Goal: Task Accomplishment & Management: Manage account settings

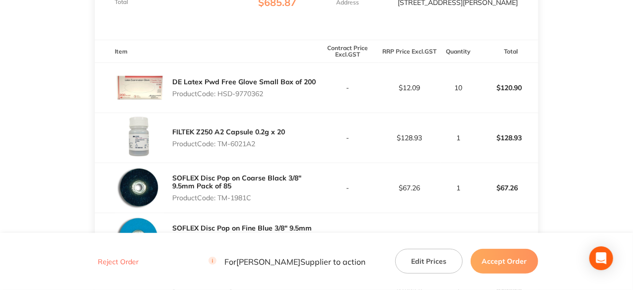
scroll to position [248, 0]
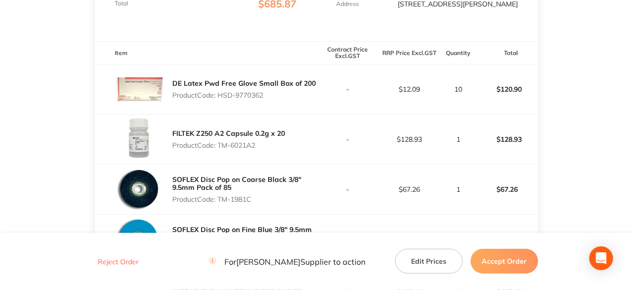
drag, startPoint x: 266, startPoint y: 104, endPoint x: 220, endPoint y: 101, distance: 45.8
click at [220, 99] on p "Product Code: HSD-9770362" at bounding box center [244, 95] width 144 height 8
copy p "HSD-9770362"
drag, startPoint x: 258, startPoint y: 150, endPoint x: 219, endPoint y: 148, distance: 39.3
click at [219, 148] on p "Product Code: TM-6021A2" at bounding box center [228, 146] width 113 height 8
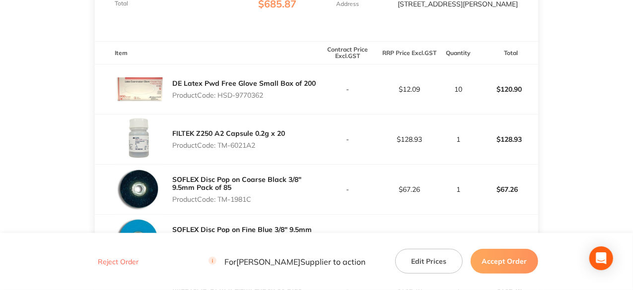
copy p "TM-6021A2"
drag, startPoint x: 253, startPoint y: 206, endPoint x: 219, endPoint y: 211, distance: 34.1
click at [219, 208] on div "SOFLEX Disc Pop on Coarse Black 3/8" 9.5mm Pack of 85 Product Code: TM-1981C" at bounding box center [244, 190] width 144 height 36
copy p "TM-1981C"
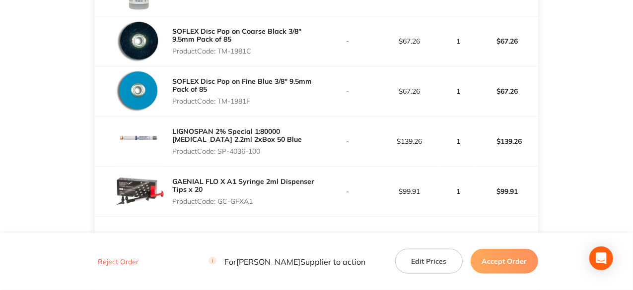
scroll to position [397, 0]
drag, startPoint x: 255, startPoint y: 107, endPoint x: 220, endPoint y: 112, distance: 35.2
click at [220, 109] on div "SOFLEX Disc Pop on Fine Blue 3/8" 9.5mm Pack of 85 Product Code: TM-1981F" at bounding box center [244, 91] width 144 height 36
copy p "TM-1981F"
drag, startPoint x: 263, startPoint y: 155, endPoint x: 220, endPoint y: 161, distance: 43.1
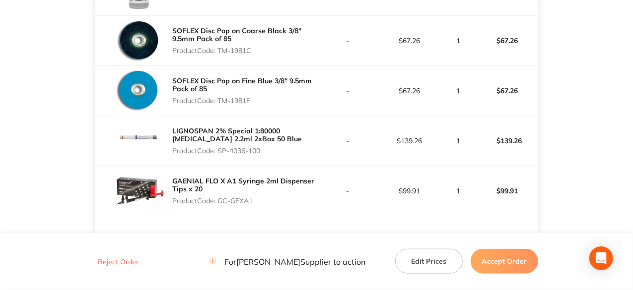
click at [220, 159] on div "LIGNOSPAN 2% Special 1:80000 adrenalin 2.2ml 2xBox 50 Blue Product Code: SP-403…" at bounding box center [244, 141] width 144 height 36
copy p "SP-4036-100"
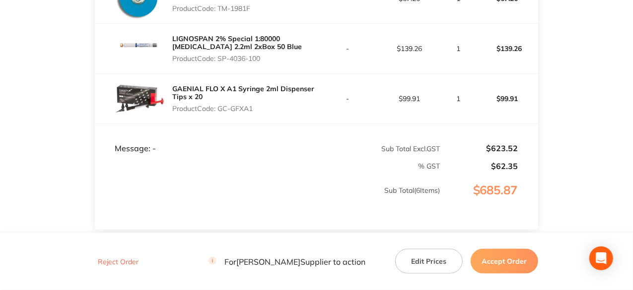
scroll to position [497, 0]
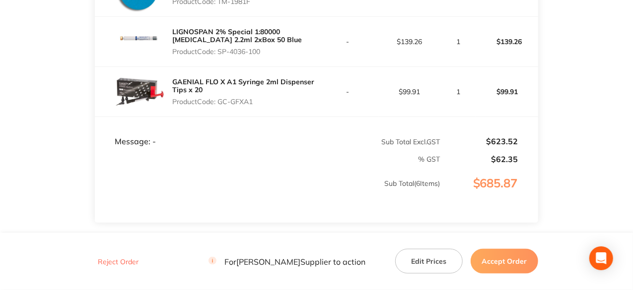
drag, startPoint x: 254, startPoint y: 107, endPoint x: 221, endPoint y: 113, distance: 32.8
click at [221, 110] on div "GAENIAL FLO X A1 Syringe 2ml Dispenser Tips x 20 Product Code: GC-GFXA1" at bounding box center [244, 92] width 144 height 36
copy p "GC-GFXA1"
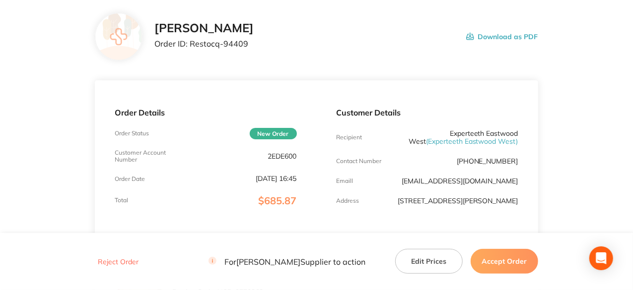
scroll to position [0, 0]
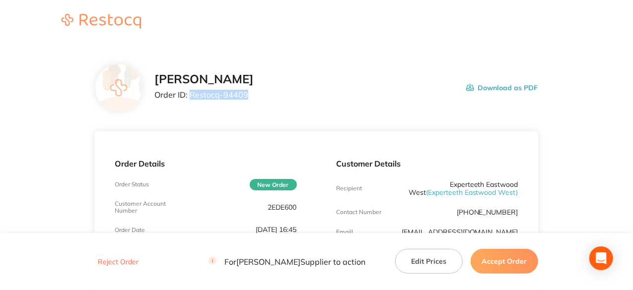
drag, startPoint x: 248, startPoint y: 95, endPoint x: 191, endPoint y: 93, distance: 57.1
click at [191, 93] on p "Order ID: Restocq- 94409" at bounding box center [203, 94] width 99 height 9
copy p "Restocq- 94409"
click at [516, 264] on button "Accept Order" at bounding box center [505, 261] width 68 height 25
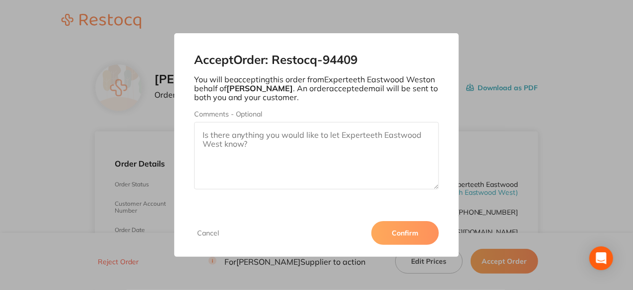
click at [414, 235] on button "Confirm" at bounding box center [405, 233] width 68 height 24
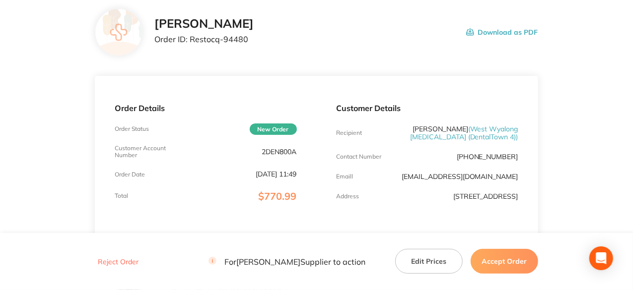
scroll to position [199, 0]
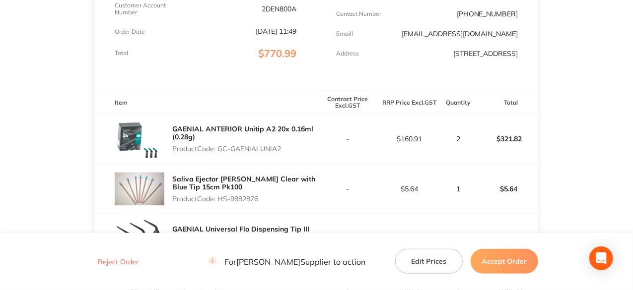
drag, startPoint x: 283, startPoint y: 159, endPoint x: 220, endPoint y: 156, distance: 62.1
click at [220, 153] on p "Product Code: GC-GAENIALUNIA2" at bounding box center [244, 149] width 144 height 8
copy p "GC-GAENIALUNIA2"
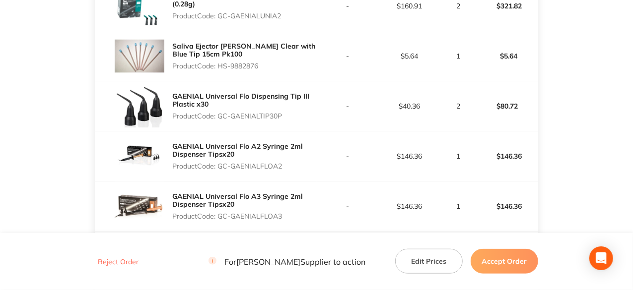
scroll to position [348, 0]
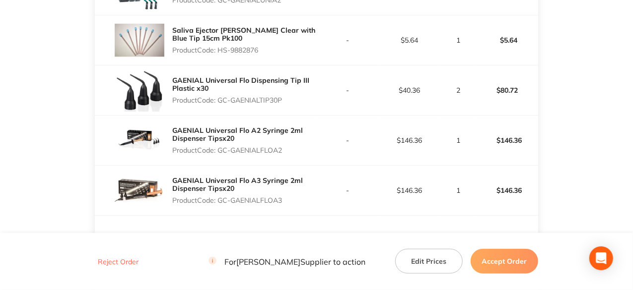
drag, startPoint x: 283, startPoint y: 108, endPoint x: 219, endPoint y: 105, distance: 64.1
click at [219, 104] on p "Product Code: GC-GAENIALTIP30P" at bounding box center [244, 100] width 144 height 8
copy p "GC-GAENIALTIP30P"
drag, startPoint x: 283, startPoint y: 155, endPoint x: 221, endPoint y: 157, distance: 61.6
click at [221, 154] on p "Product Code: GC-GAENIALFLOA2" at bounding box center [244, 150] width 144 height 8
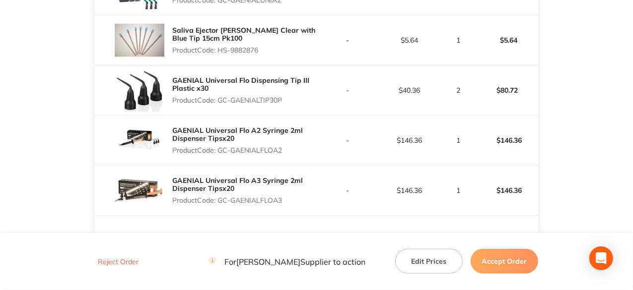
copy p "GC-GAENIALFLOA2"
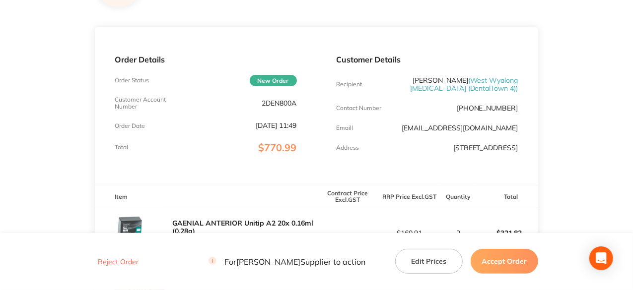
scroll to position [0, 0]
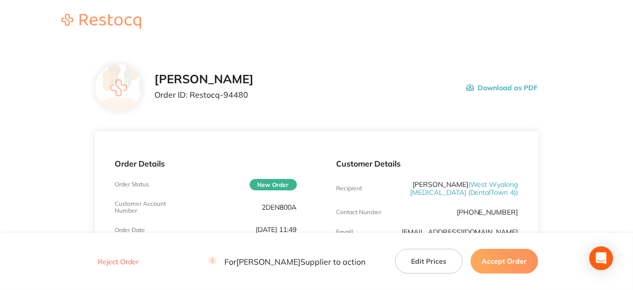
click at [500, 265] on button "Accept Order" at bounding box center [505, 261] width 68 height 25
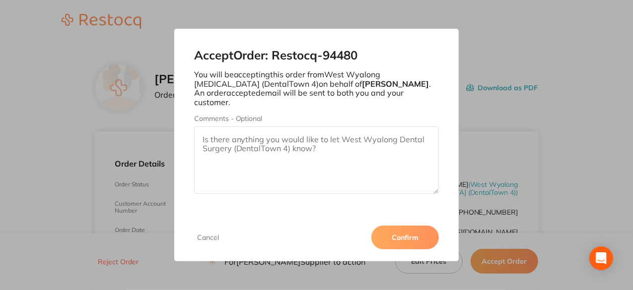
click at [400, 227] on button "Confirm" at bounding box center [405, 238] width 68 height 24
